Goal: Communication & Community: Participate in discussion

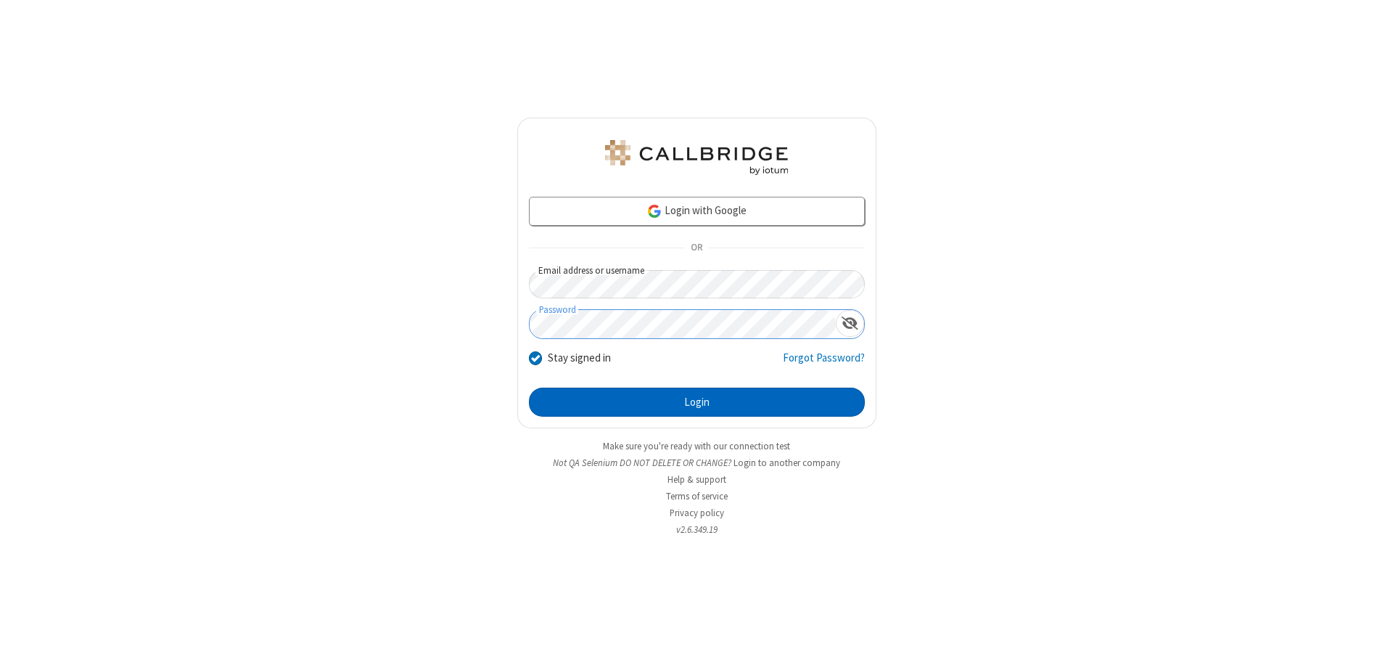
click at [697, 402] on button "Login" at bounding box center [697, 402] width 336 height 29
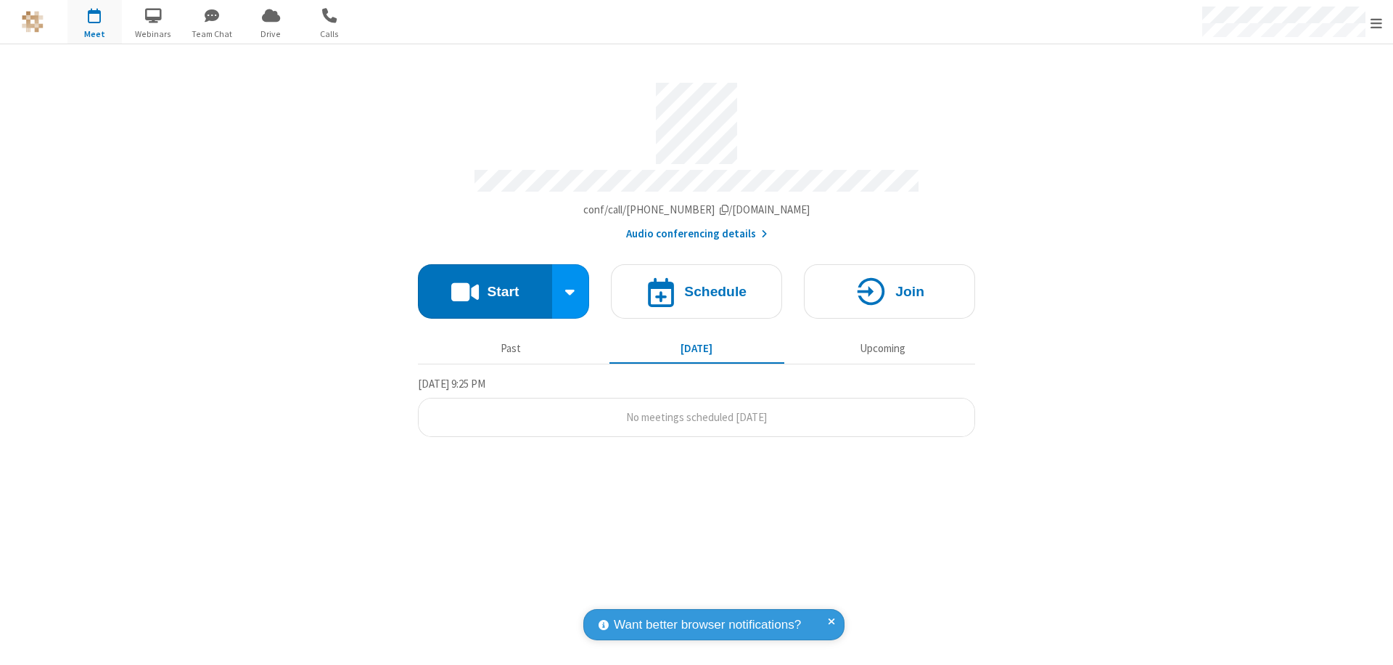
click at [485, 284] on button "Start" at bounding box center [485, 291] width 134 height 54
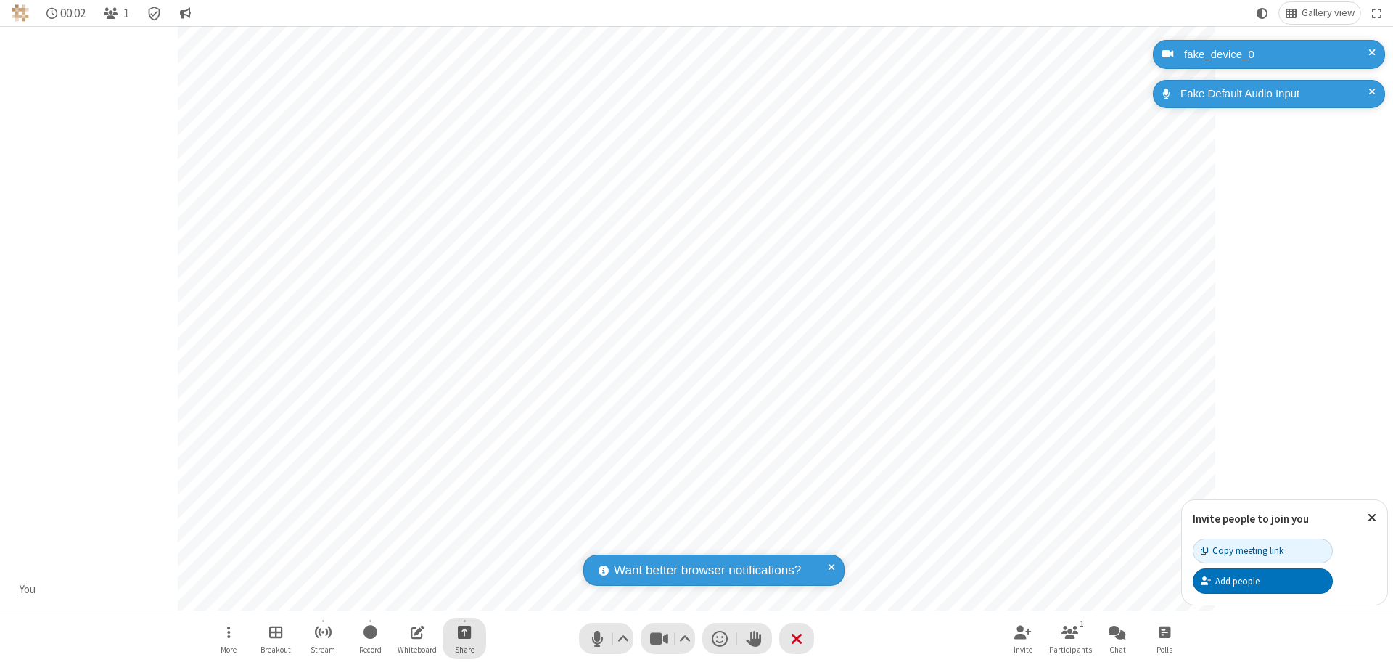
click at [464, 631] on span "Start sharing" at bounding box center [465, 632] width 14 height 18
click at [464, 543] on span "Share additional camera" at bounding box center [472, 546] width 107 height 12
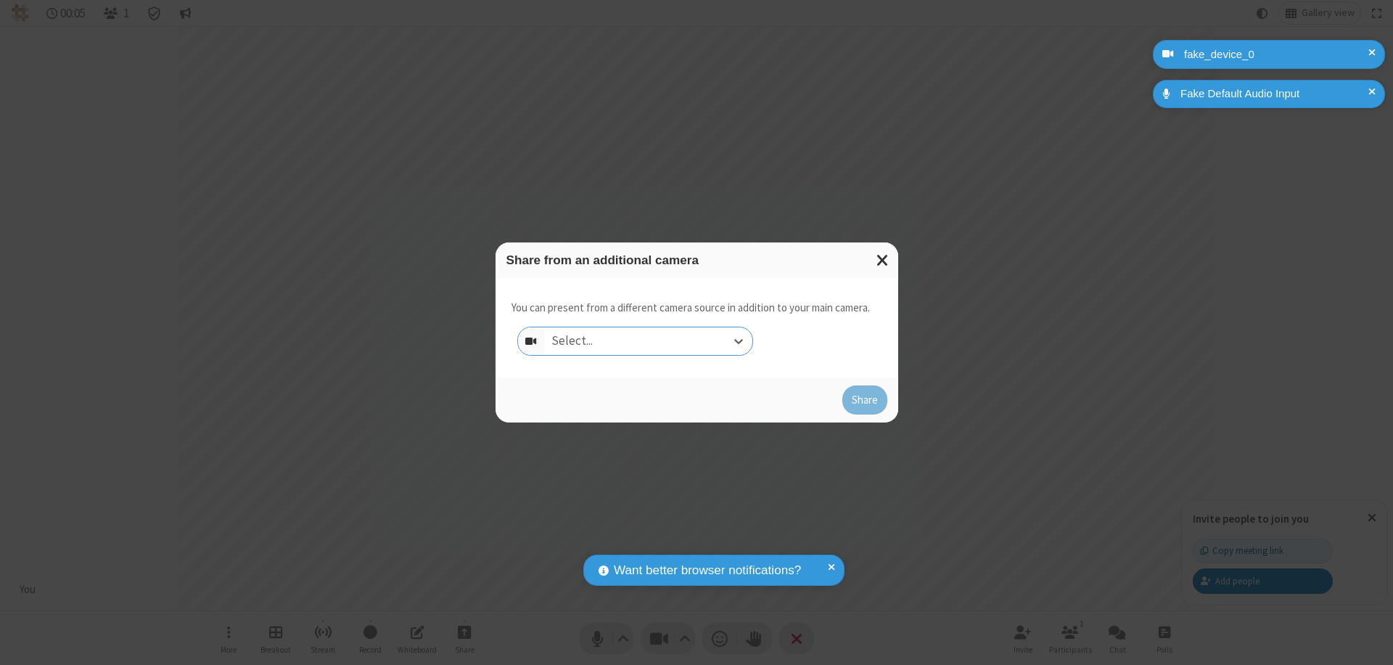
click at [648, 341] on div "Select..." at bounding box center [648, 341] width 208 height 28
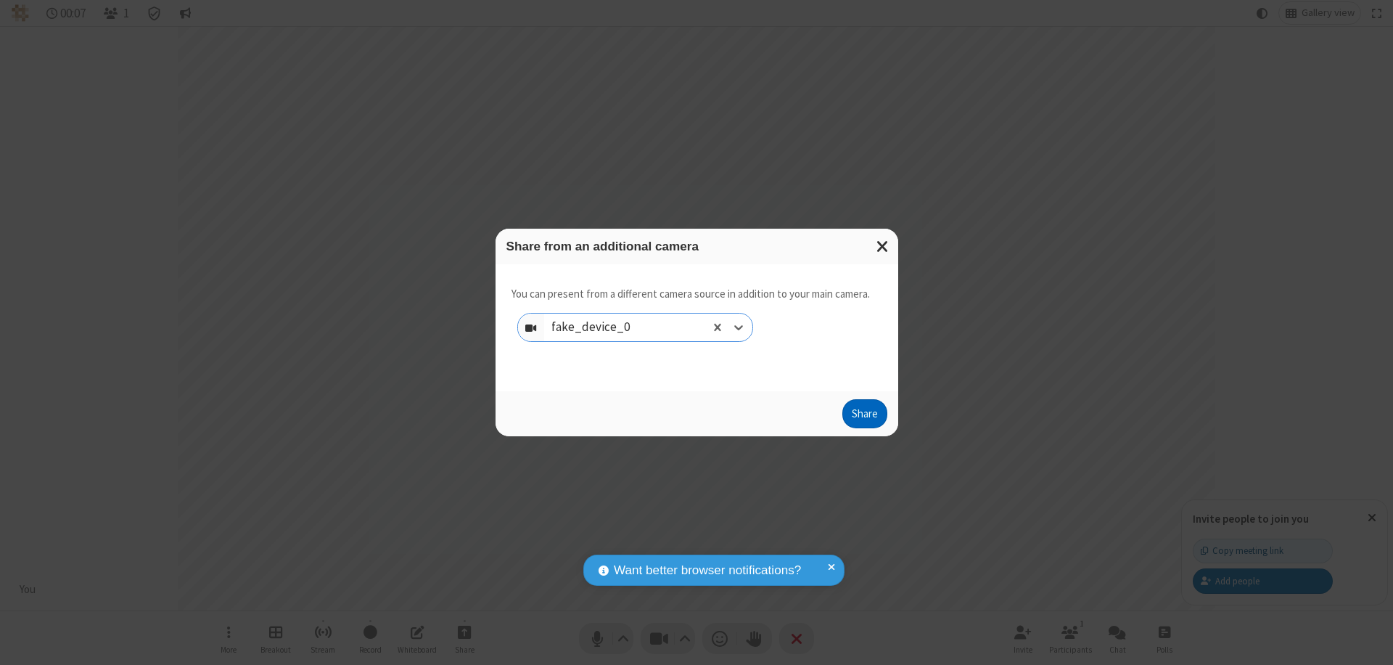
click at [864, 417] on button "Share" at bounding box center [865, 413] width 45 height 29
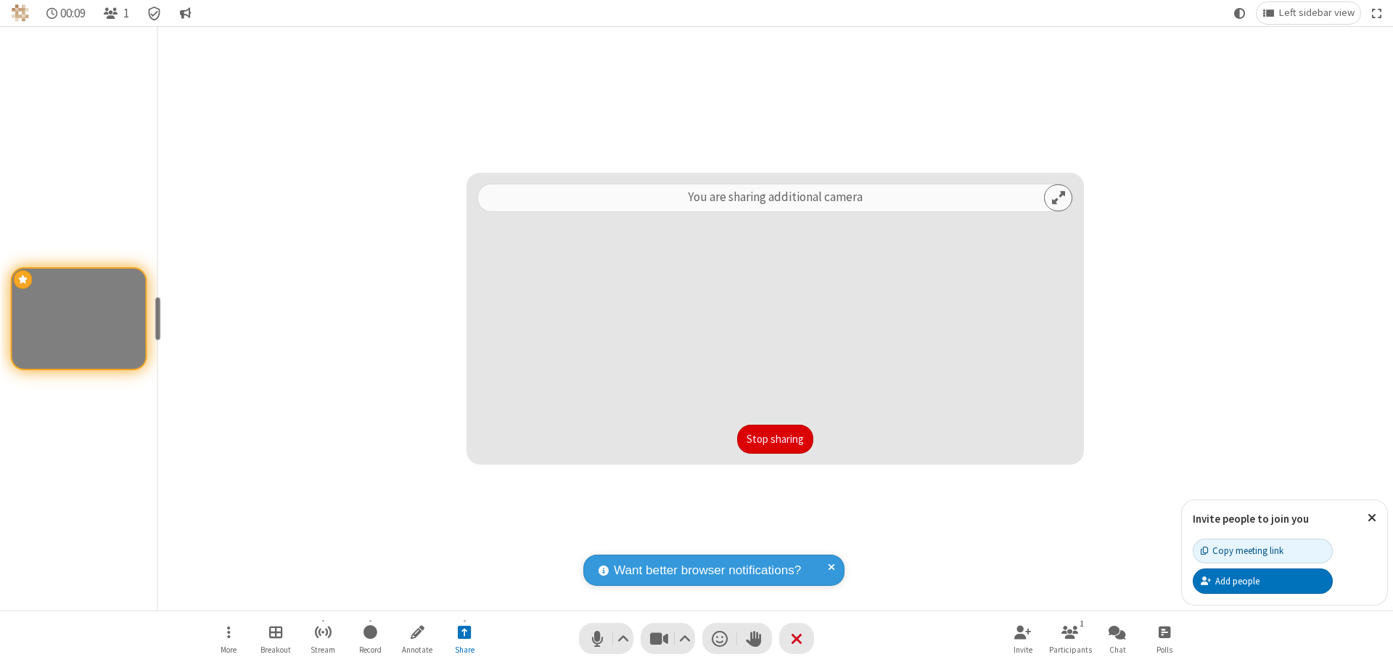
click at [775, 439] on button "Stop sharing" at bounding box center [775, 439] width 76 height 29
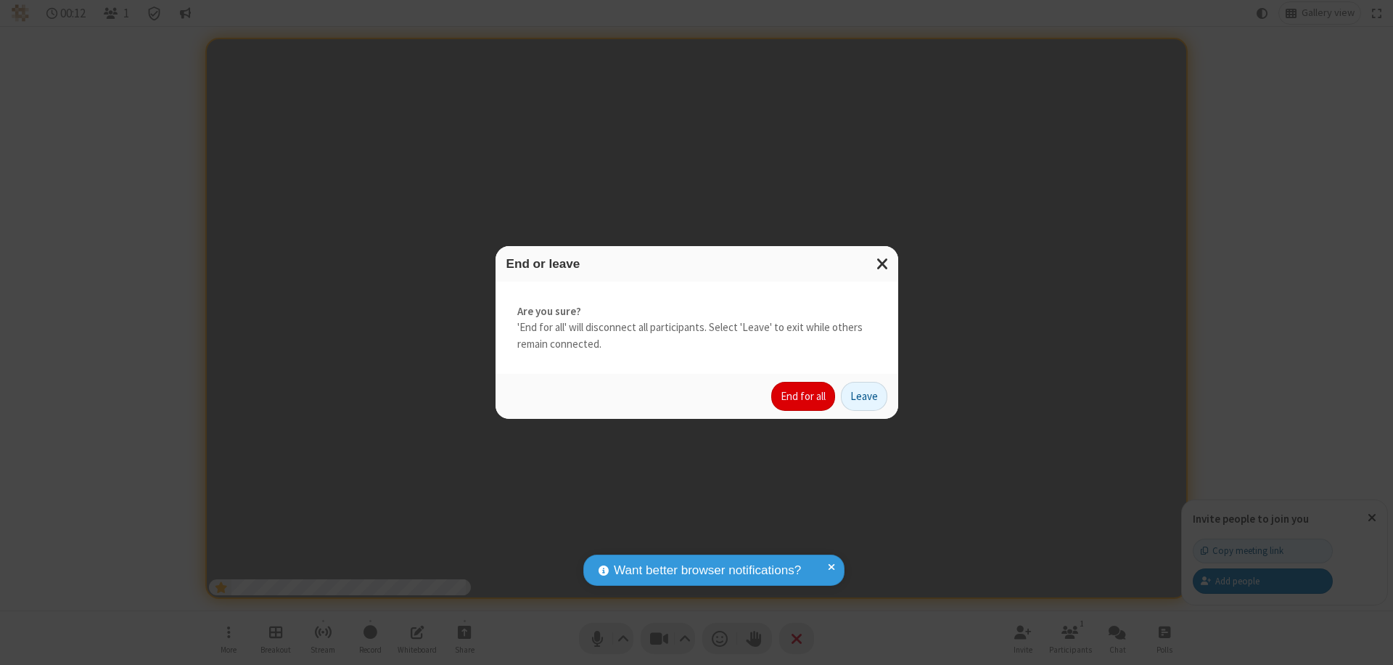
click at [804, 396] on button "End for all" at bounding box center [803, 396] width 64 height 29
